Goal: Task Accomplishment & Management: Use online tool/utility

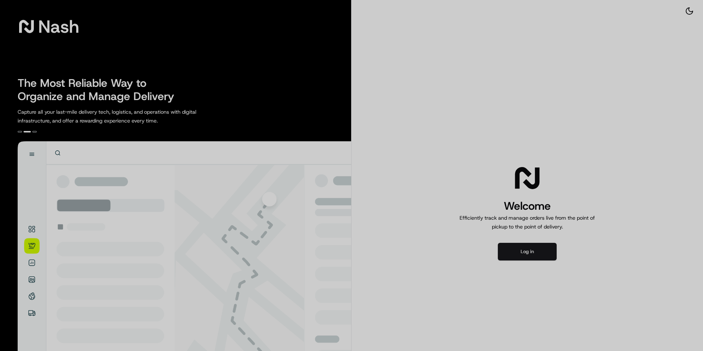
click at [513, 251] on div at bounding box center [351, 175] width 703 height 351
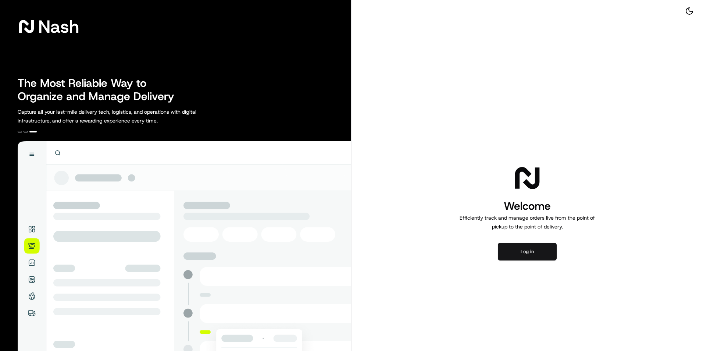
click at [519, 251] on button "Log in" at bounding box center [527, 252] width 59 height 18
